Goal: Check status: Check status

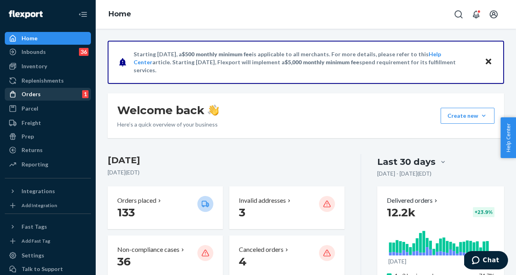
click at [49, 91] on div "Orders 1" at bounding box center [48, 94] width 85 height 11
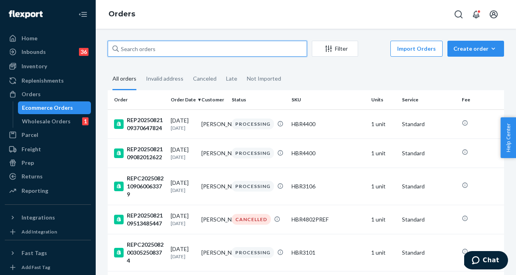
click at [212, 50] on input "text" at bounding box center [208, 49] width 200 height 16
paste input "REP2025081615443435001"
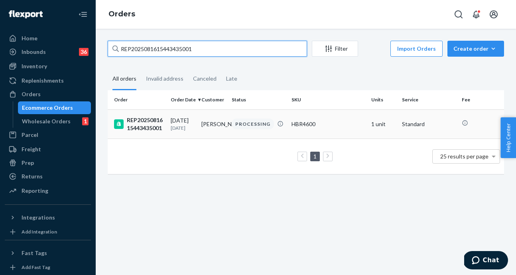
type input "REP2025081615443435001"
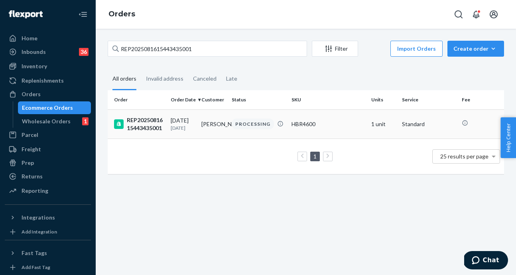
click at [144, 129] on div "REP2025081615443435001" at bounding box center [139, 124] width 50 height 16
